Goal: Navigation & Orientation: Find specific page/section

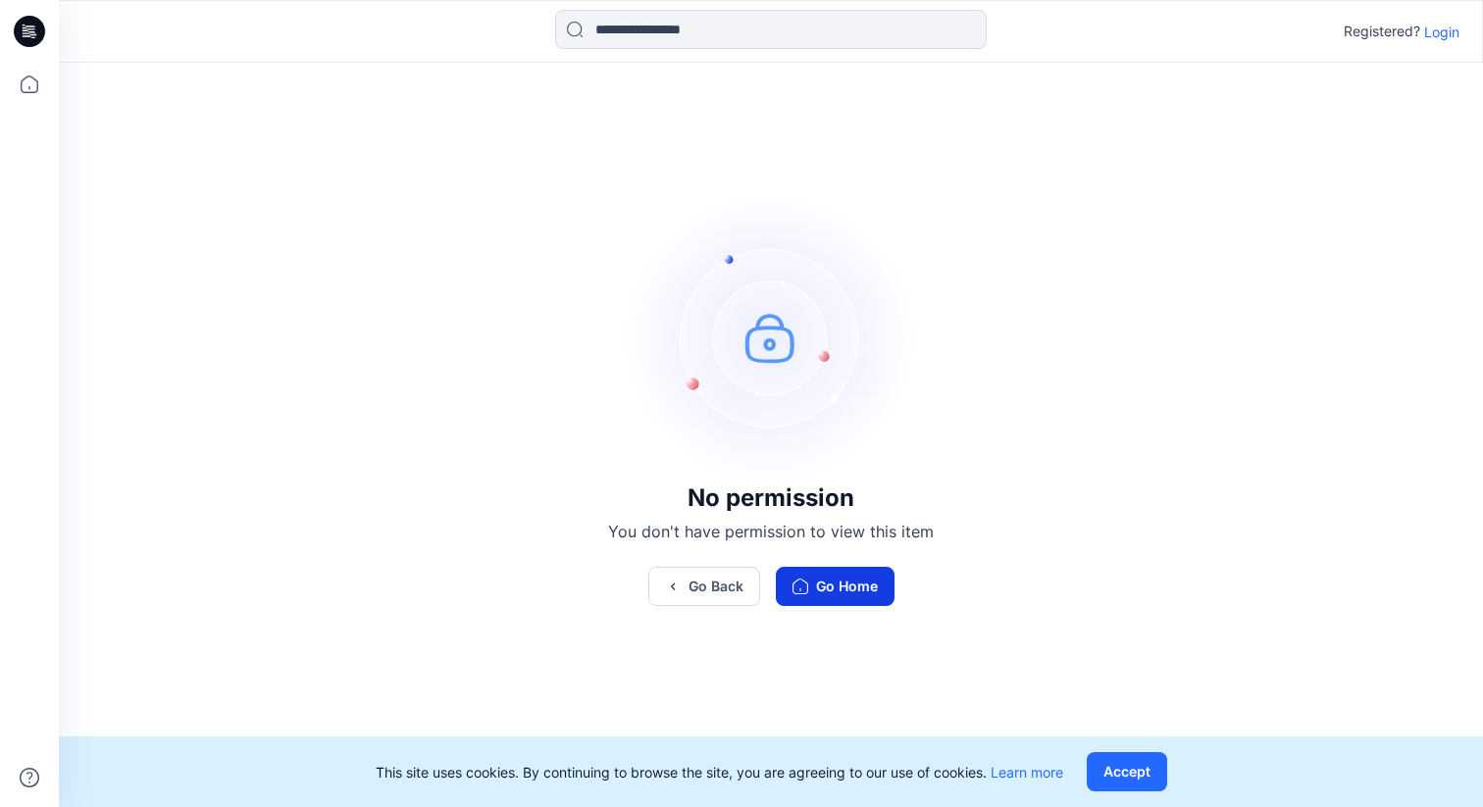
click at [856, 570] on button "Go Home" at bounding box center [835, 586] width 119 height 39
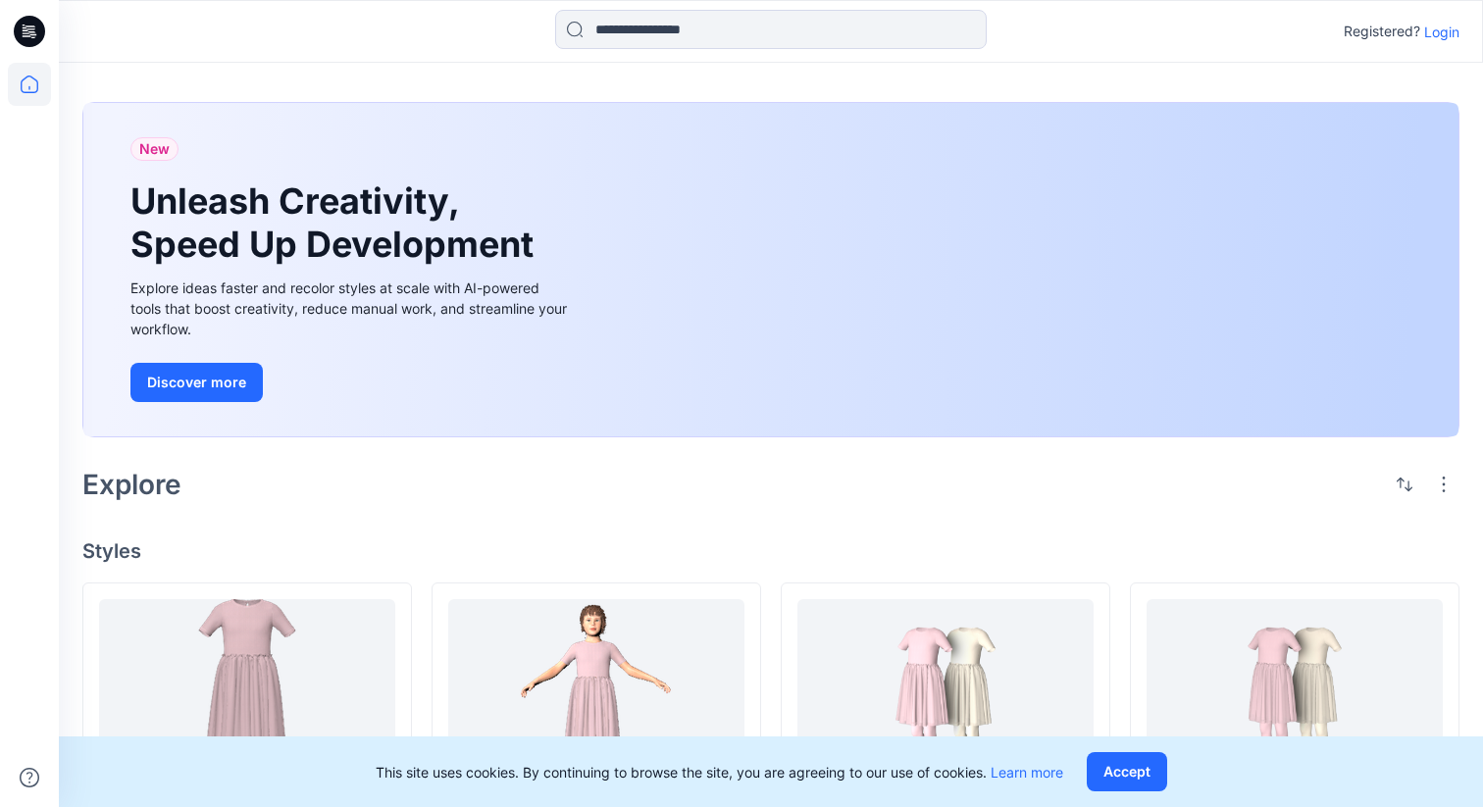
click at [1438, 33] on p "Login" at bounding box center [1441, 32] width 35 height 21
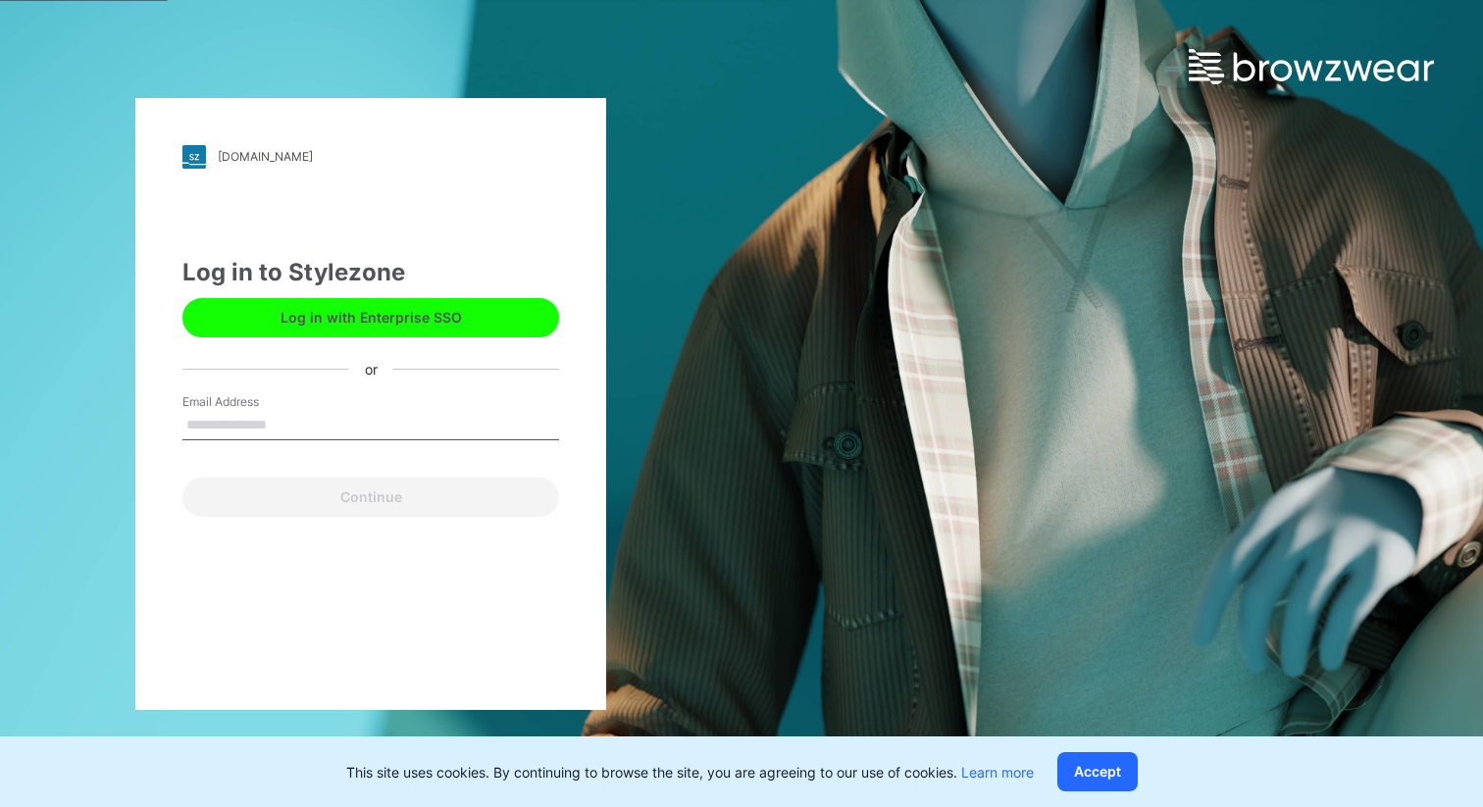
click at [430, 304] on button "Log in with Enterprise SSO" at bounding box center [370, 317] width 377 height 39
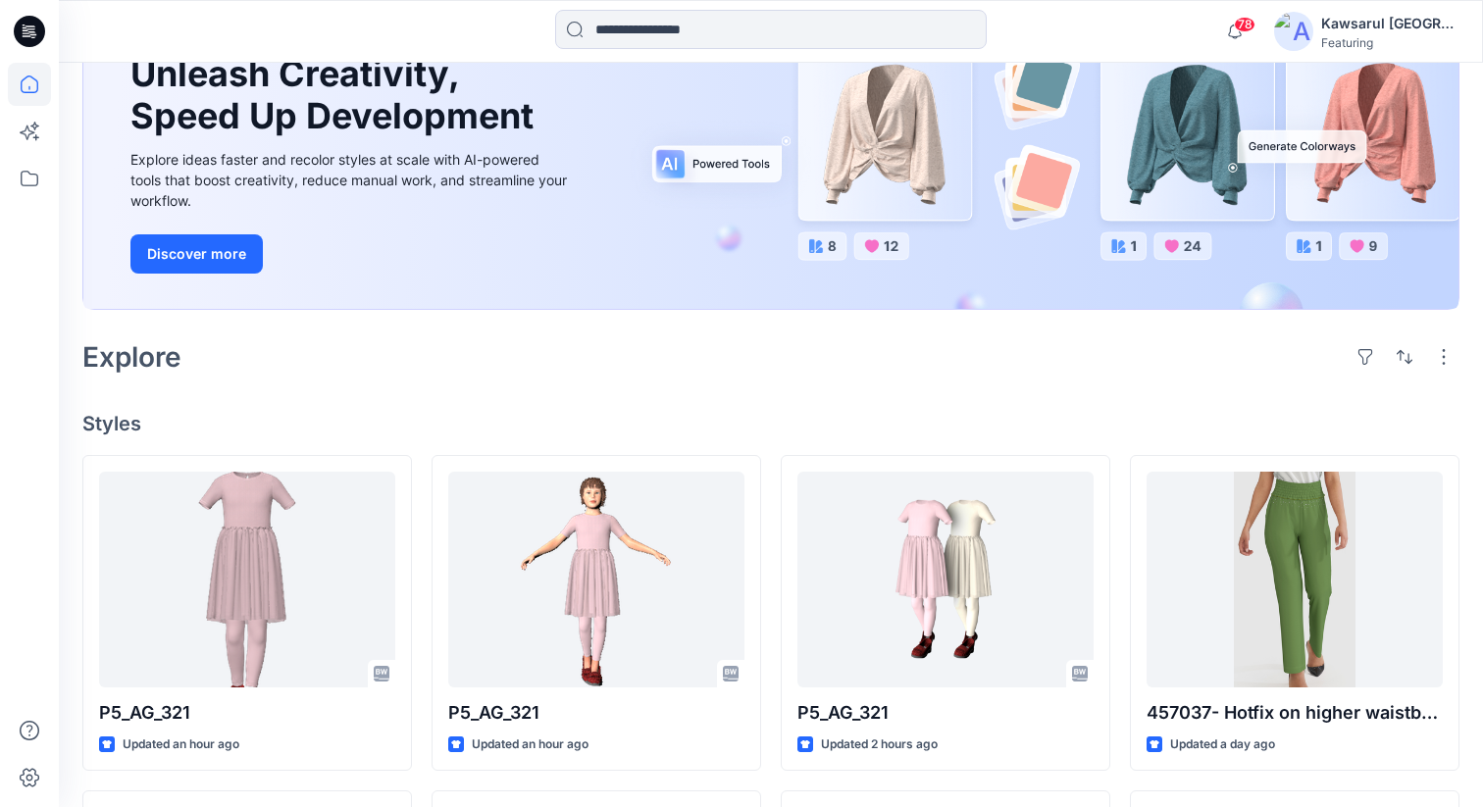
scroll to position [216, 0]
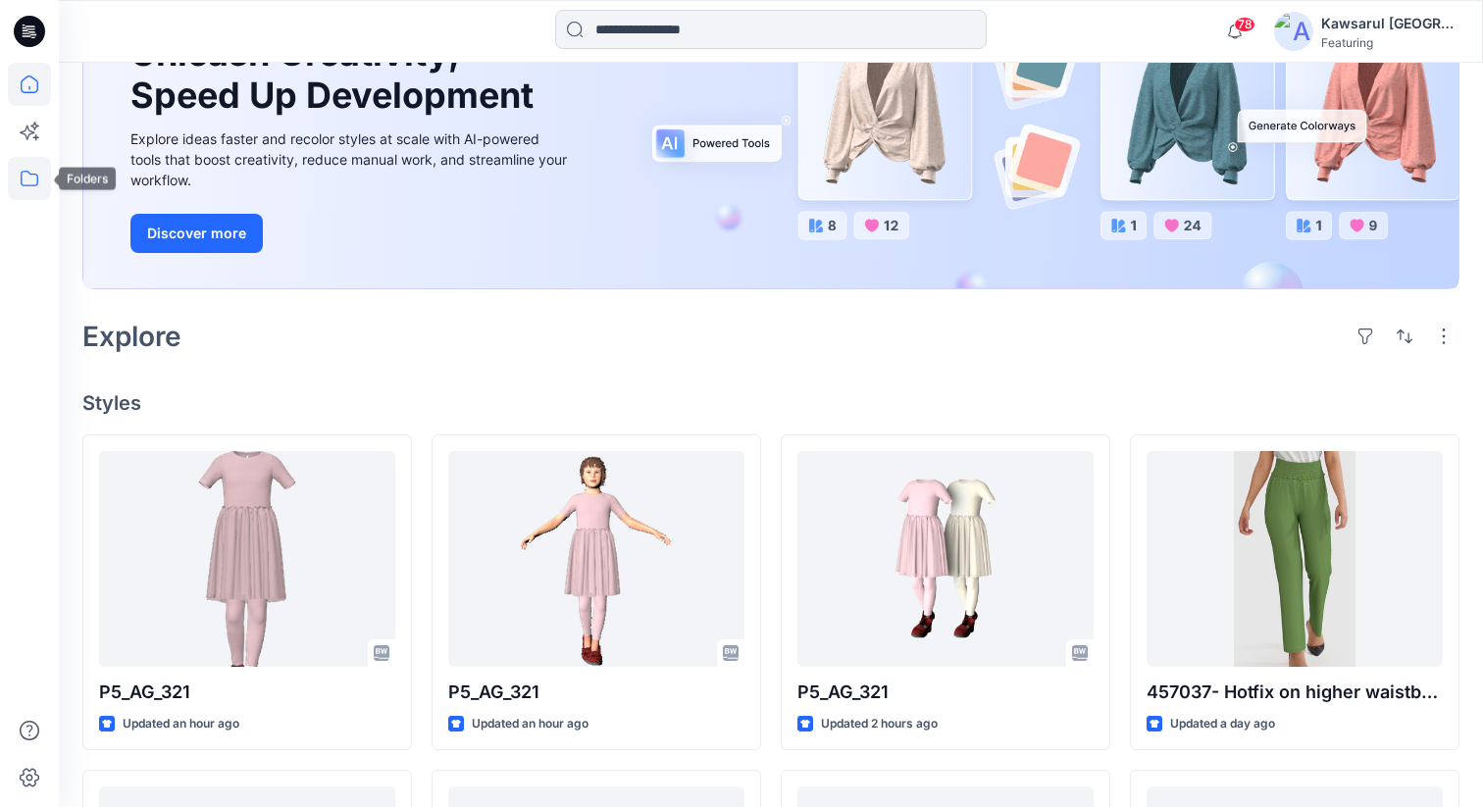
click at [12, 180] on icon at bounding box center [29, 178] width 43 height 43
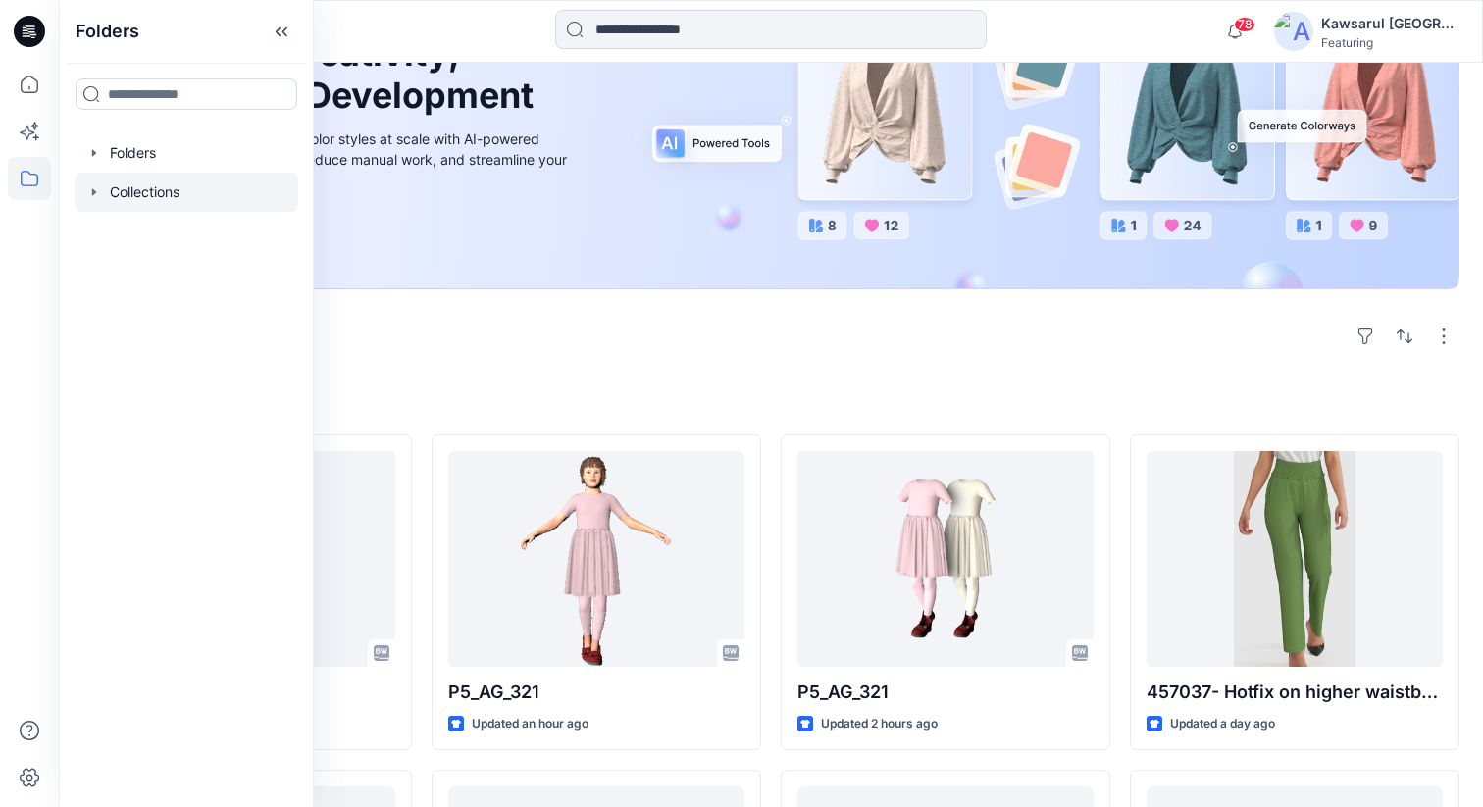
click at [158, 176] on div at bounding box center [187, 192] width 224 height 39
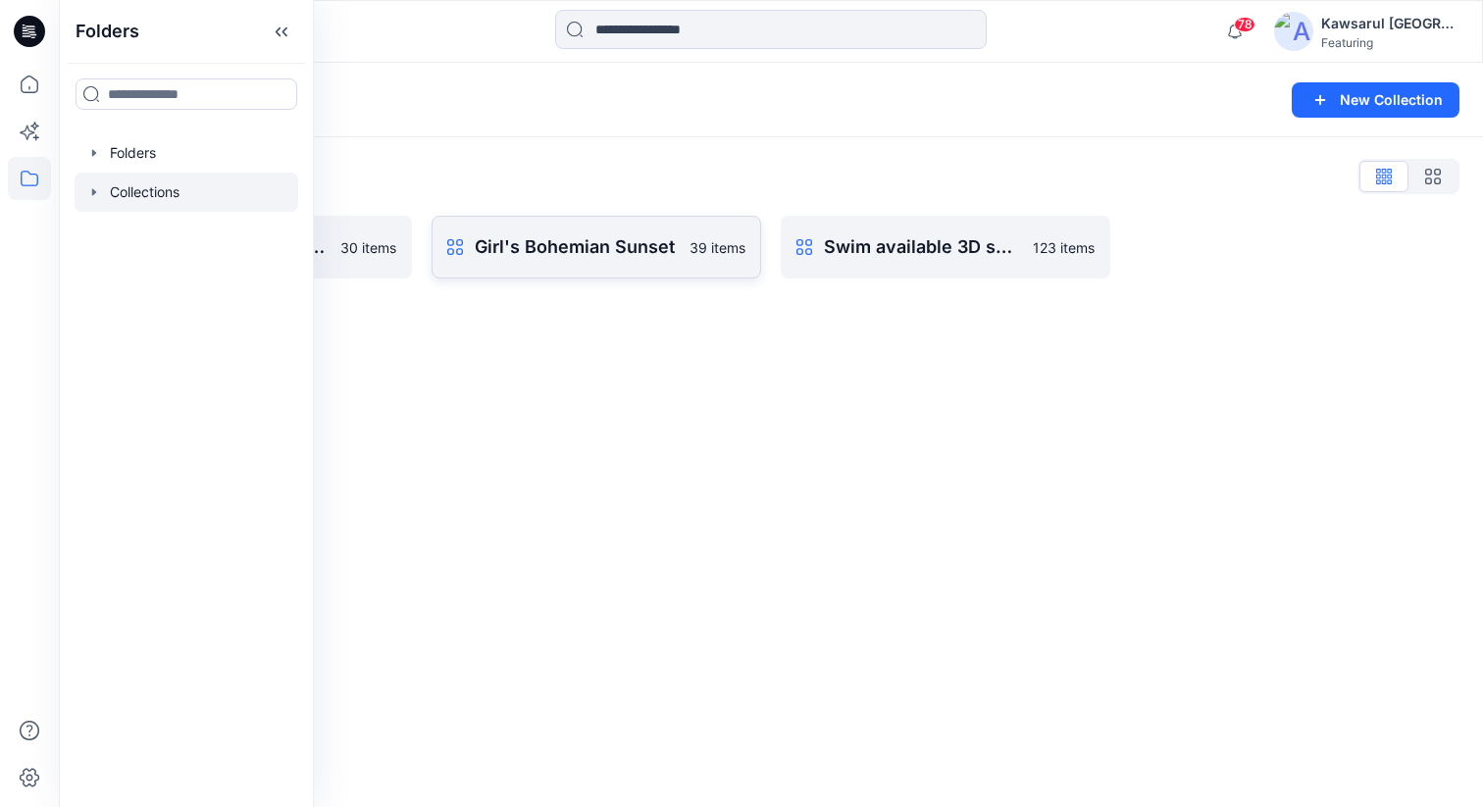
click at [672, 255] on p "Girl's Bohemian Sunset" at bounding box center [576, 246] width 203 height 27
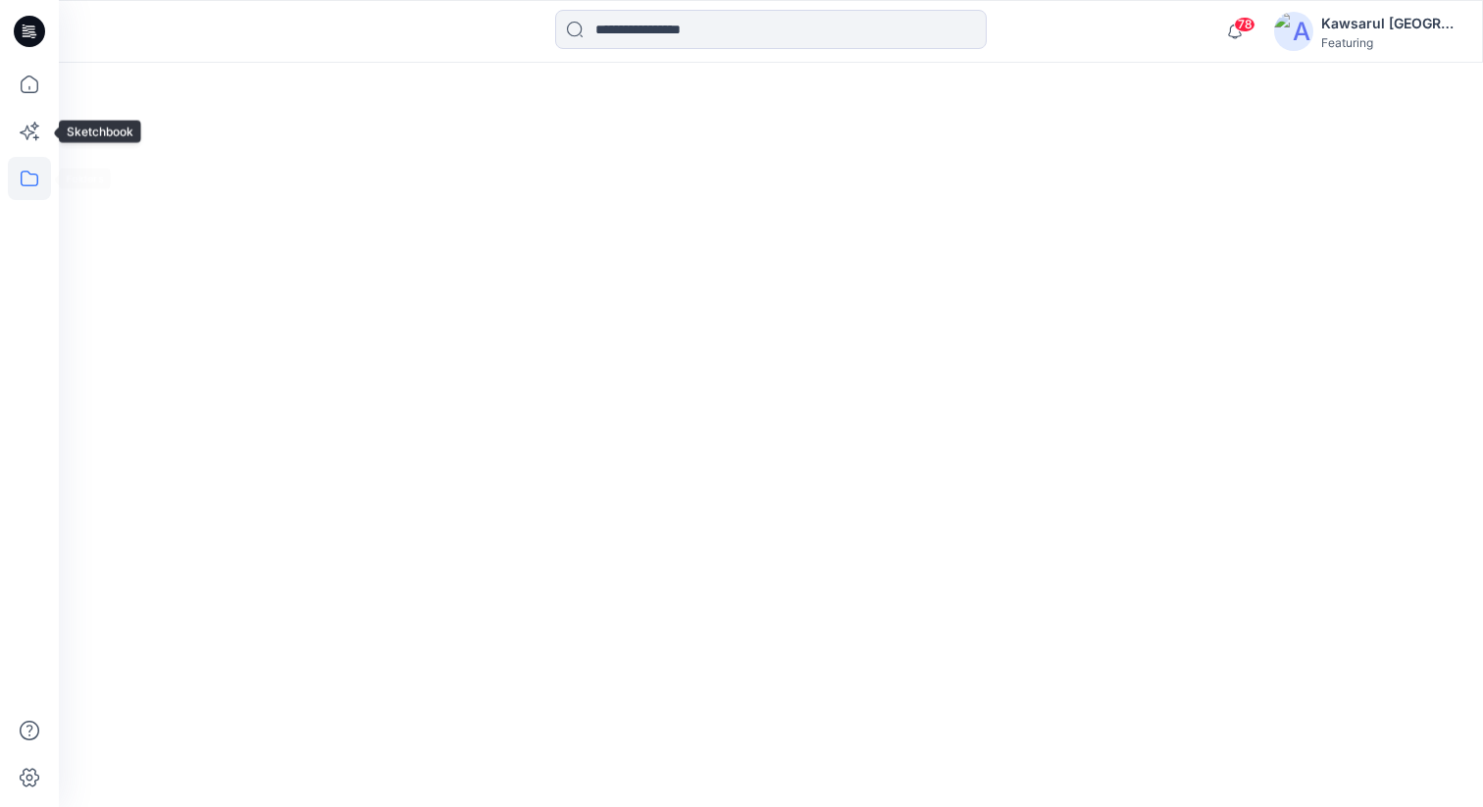
click at [15, 179] on icon at bounding box center [29, 178] width 43 height 43
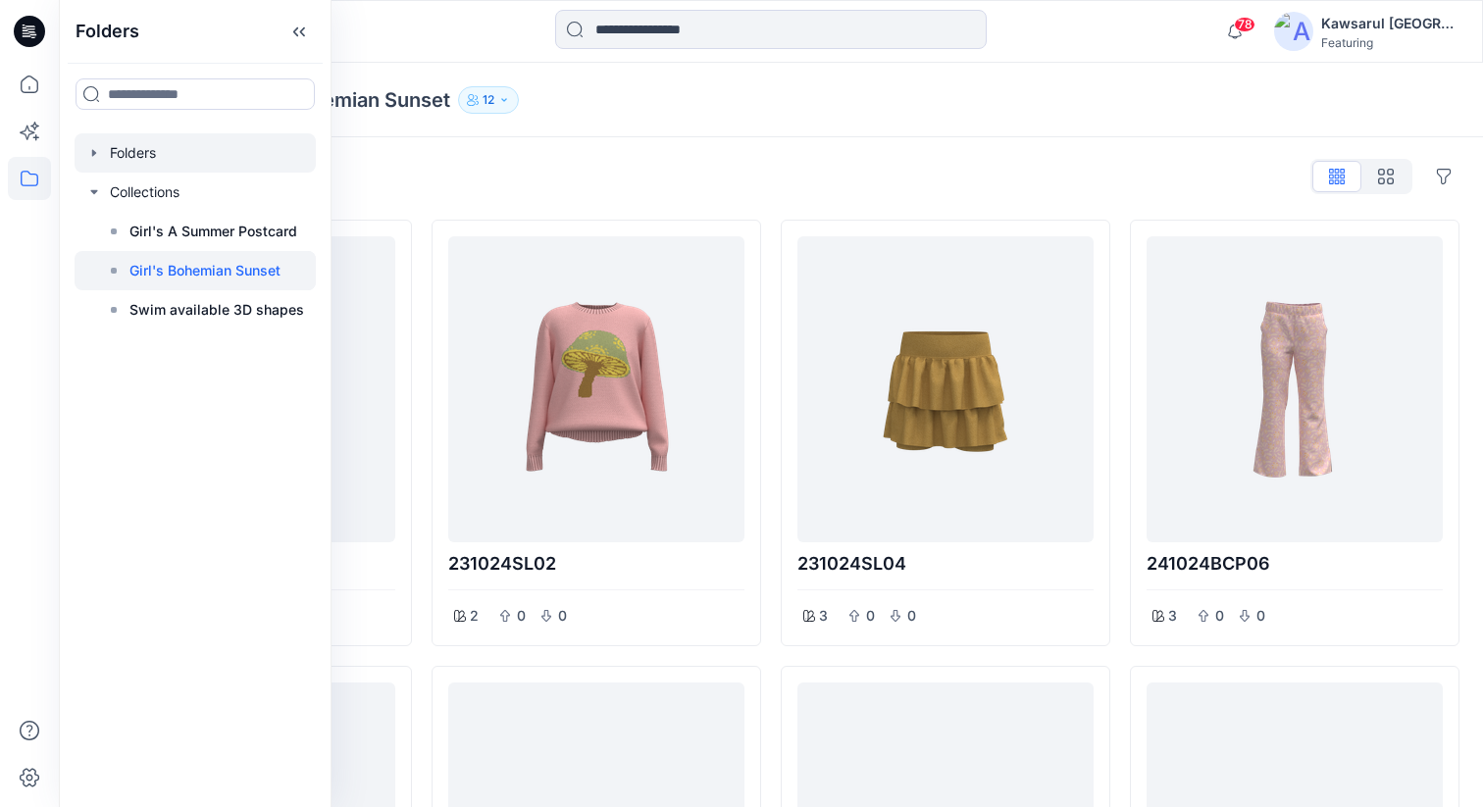
click at [159, 162] on div at bounding box center [195, 152] width 241 height 39
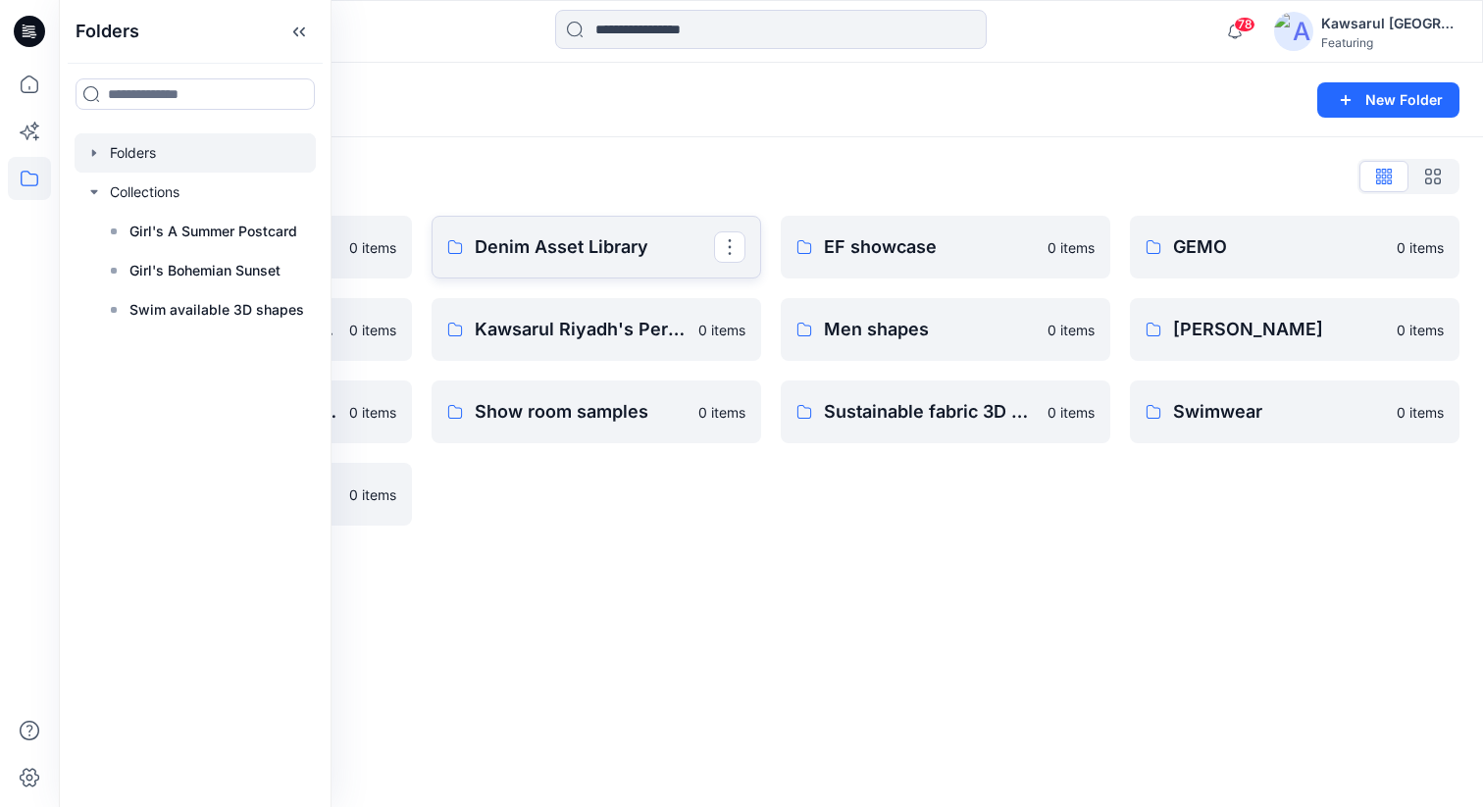
click at [631, 253] on p "Denim Asset Library" at bounding box center [594, 246] width 239 height 27
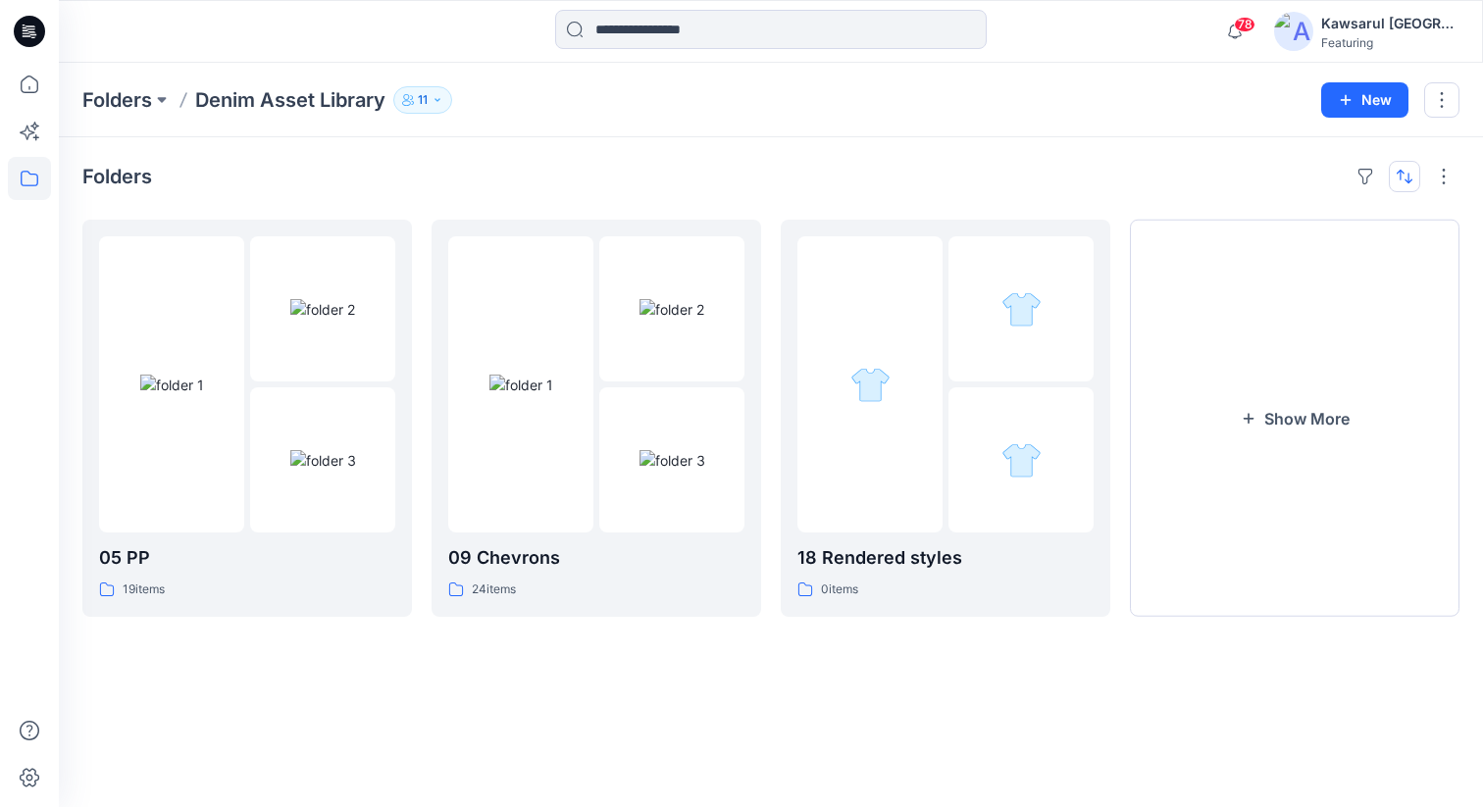
click at [1407, 170] on button "button" at bounding box center [1403, 176] width 31 height 31
click at [1326, 258] on button "A to Z" at bounding box center [1326, 270] width 178 height 44
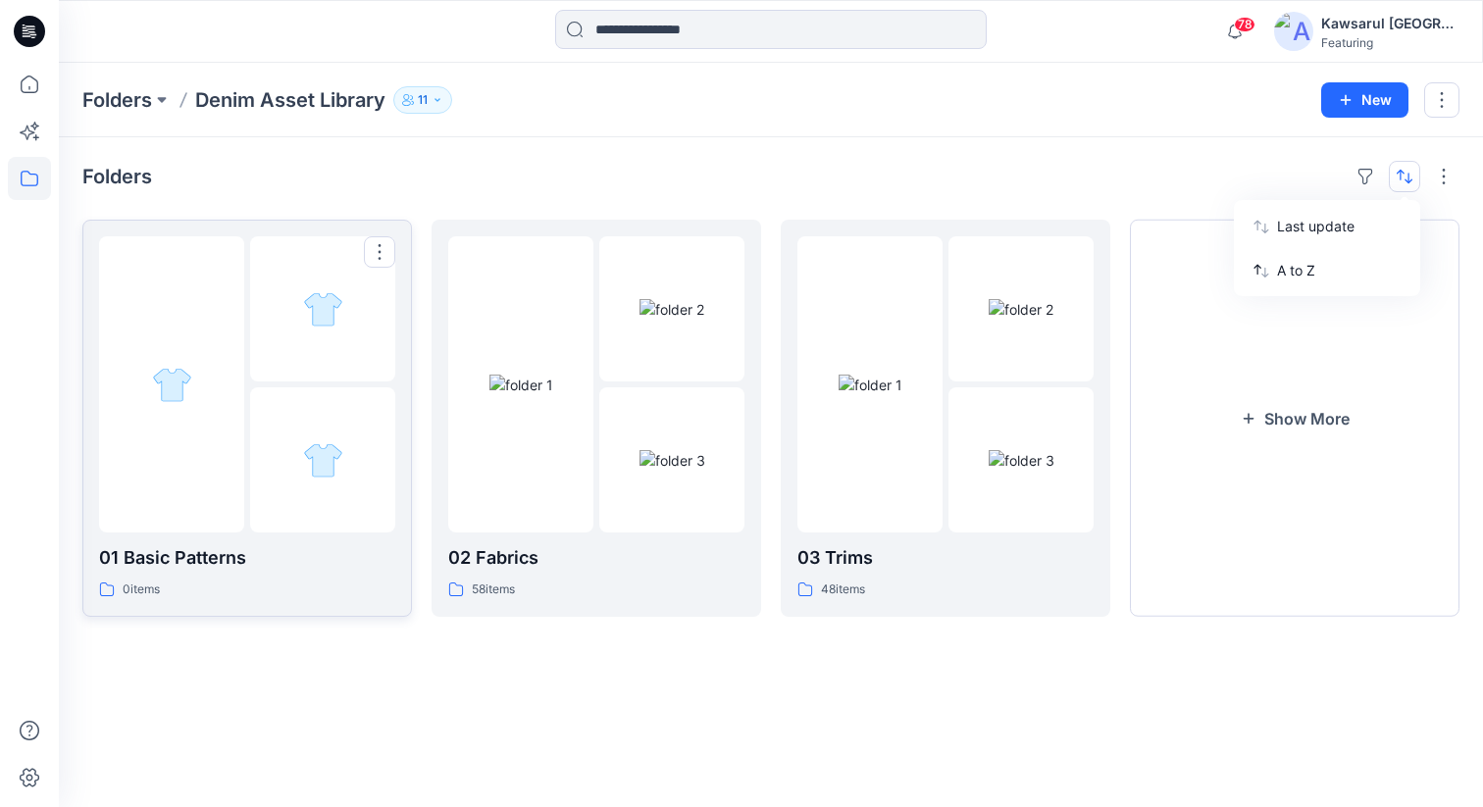
click at [309, 488] on div at bounding box center [322, 459] width 145 height 145
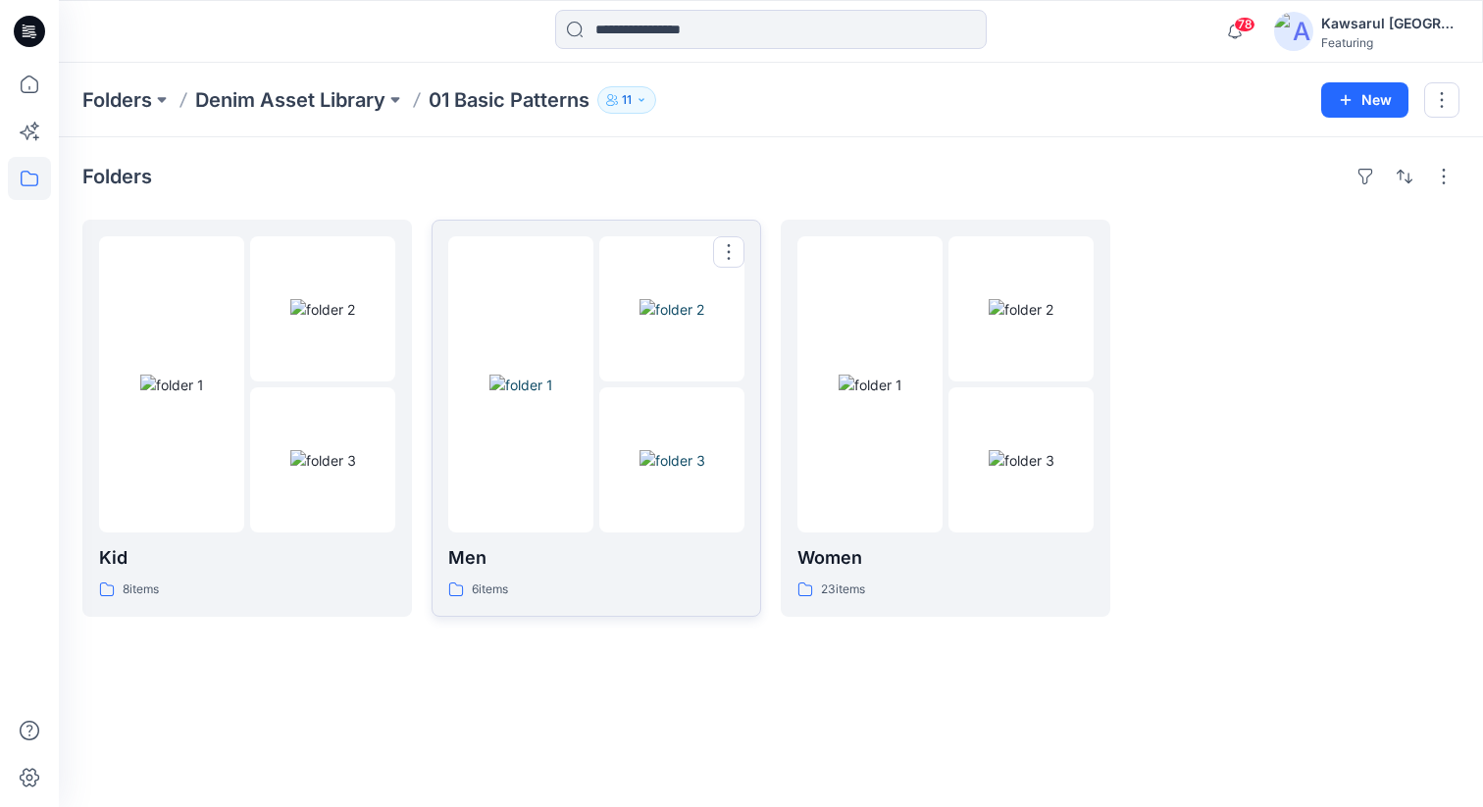
click at [639, 320] on img at bounding box center [671, 309] width 65 height 21
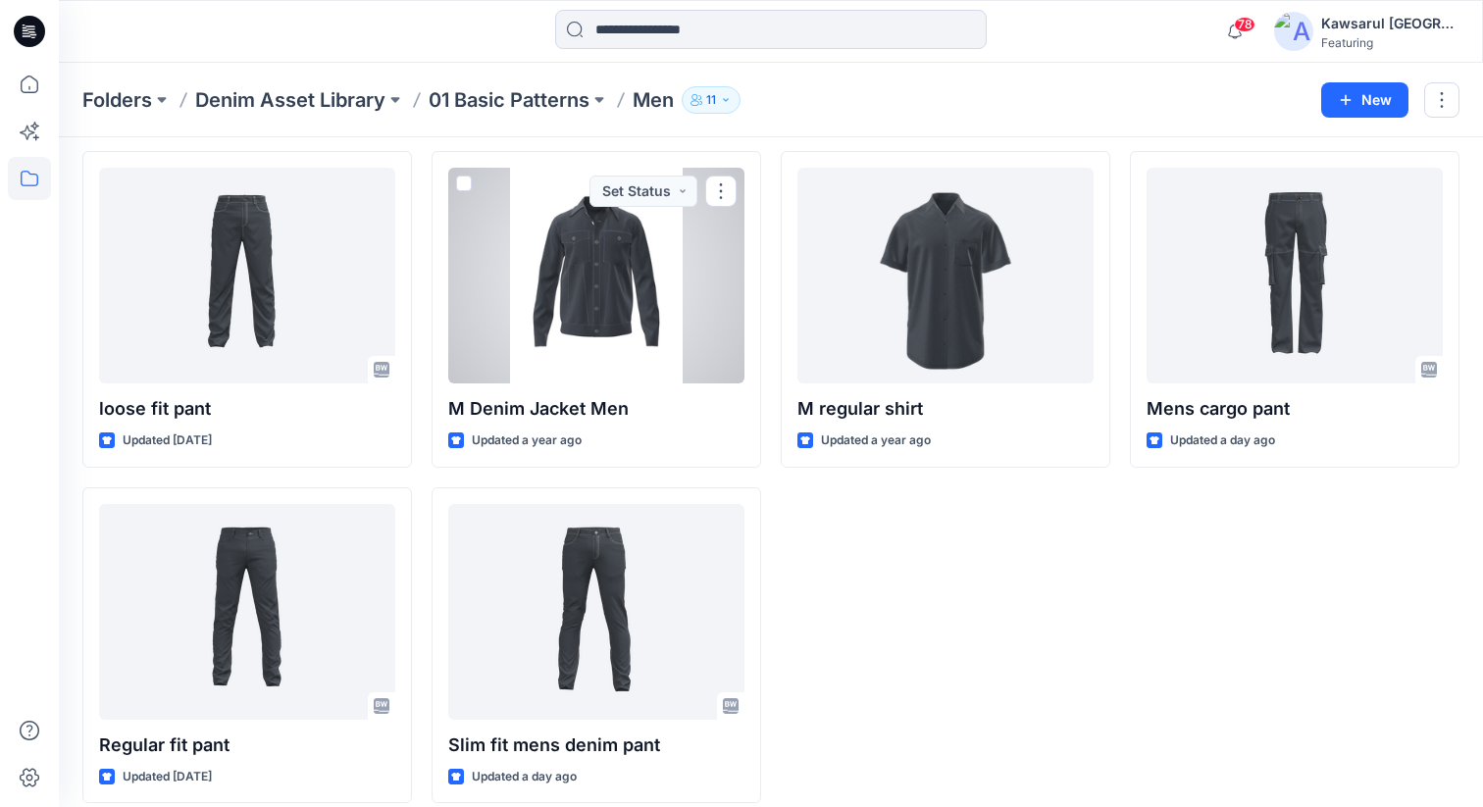
scroll to position [88, 0]
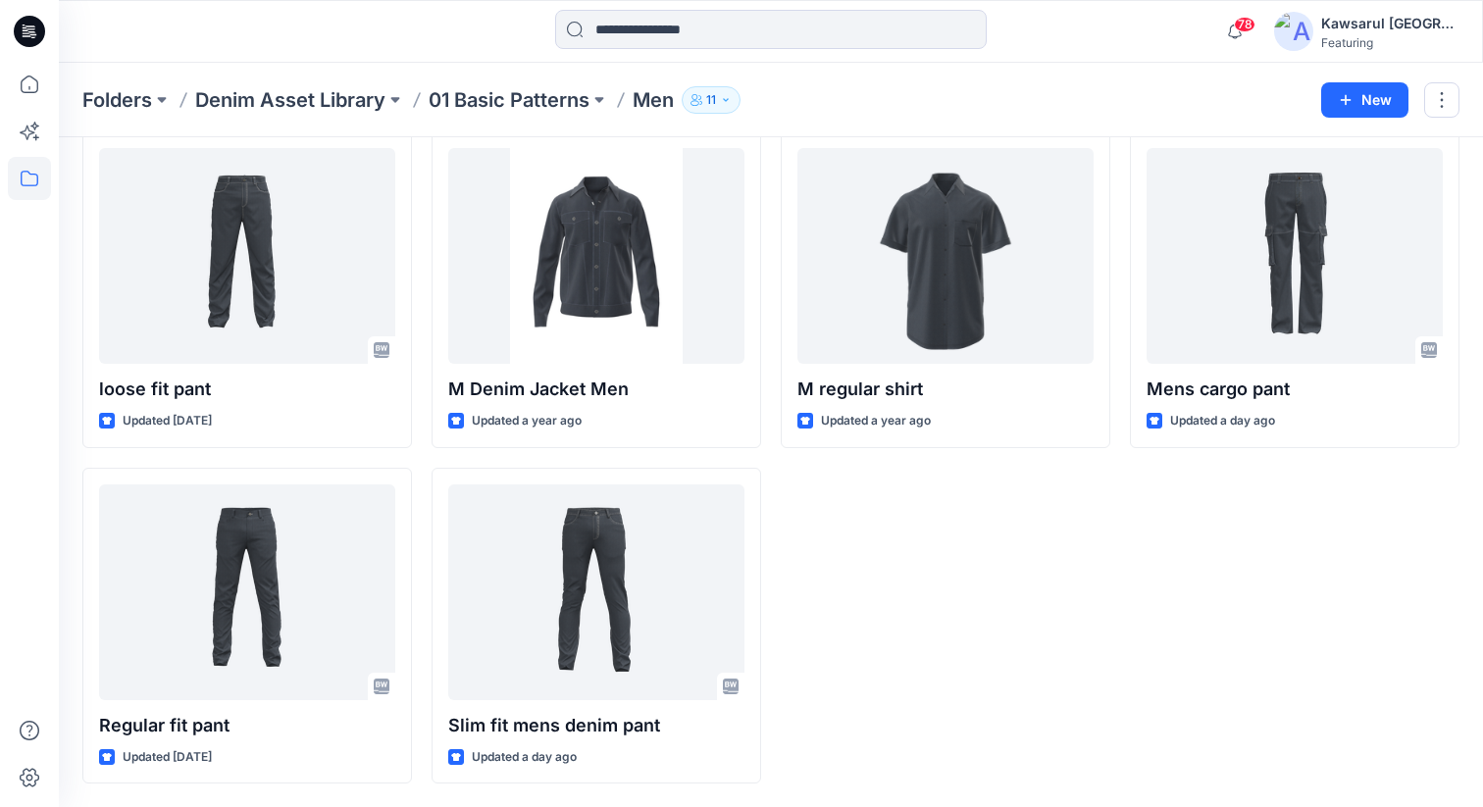
click at [542, 113] on div "Folders Denim Asset Library 01 Basic Patterns Men 11 New" at bounding box center [771, 100] width 1424 height 75
click at [542, 112] on p "01 Basic Patterns" at bounding box center [509, 99] width 161 height 27
